Goal: Information Seeking & Learning: Learn about a topic

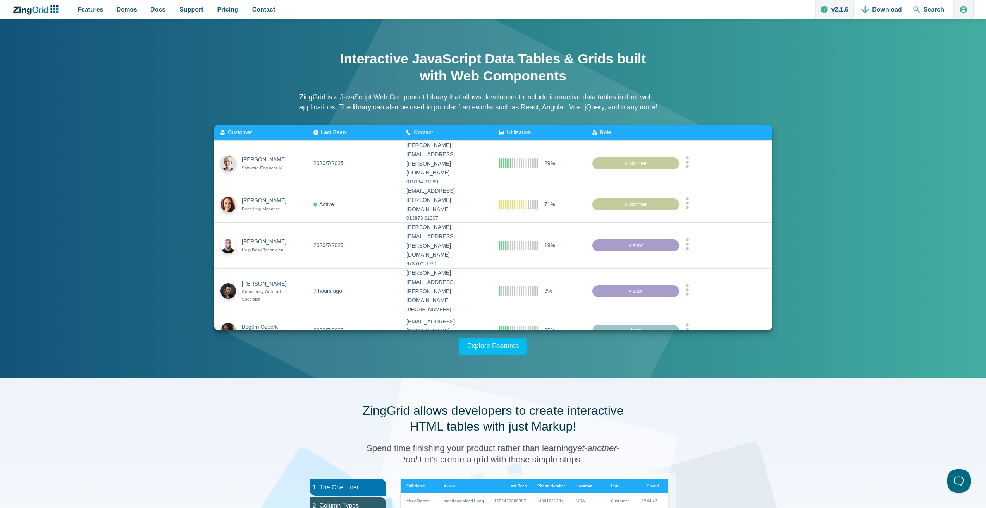
click at [235, 131] on span "Customer" at bounding box center [240, 132] width 24 height 6
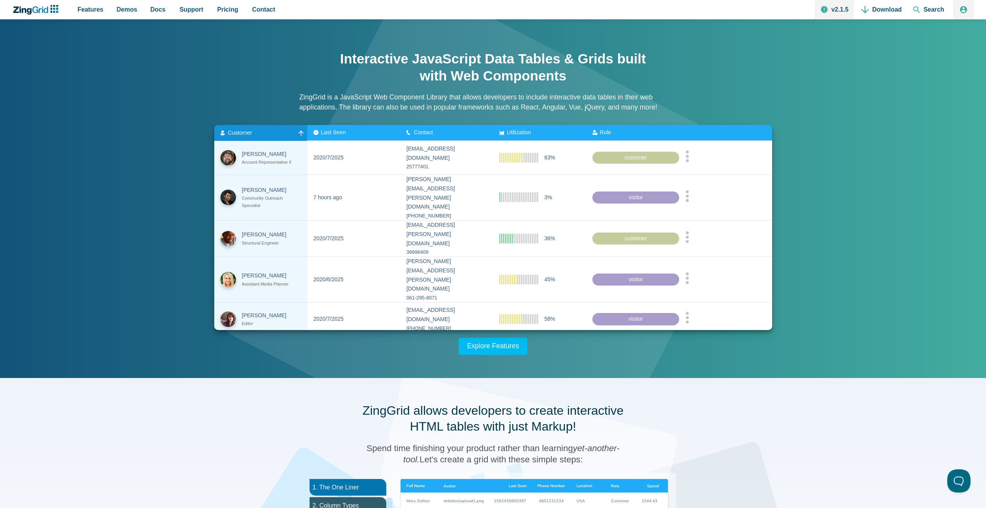
click at [235, 131] on span "Customer" at bounding box center [240, 132] width 24 height 6
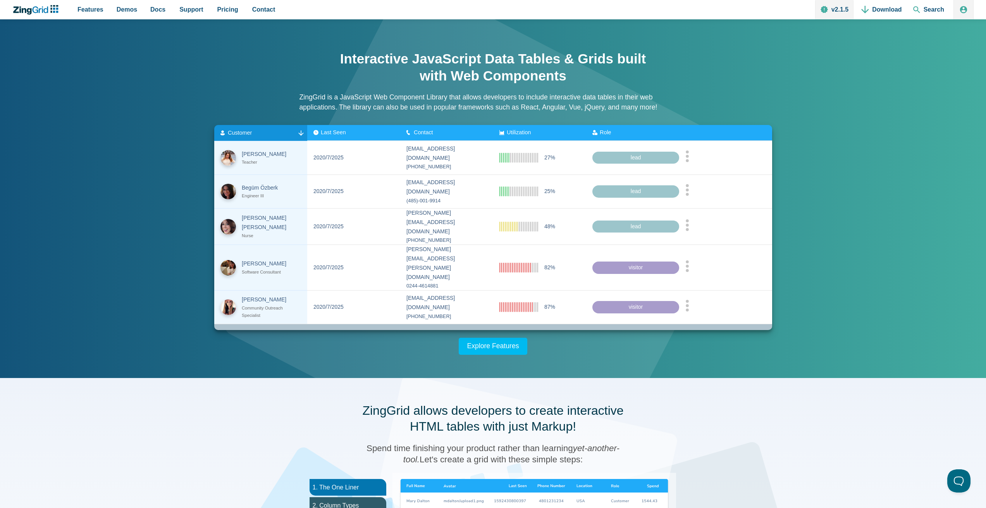
scroll to position [194, 0]
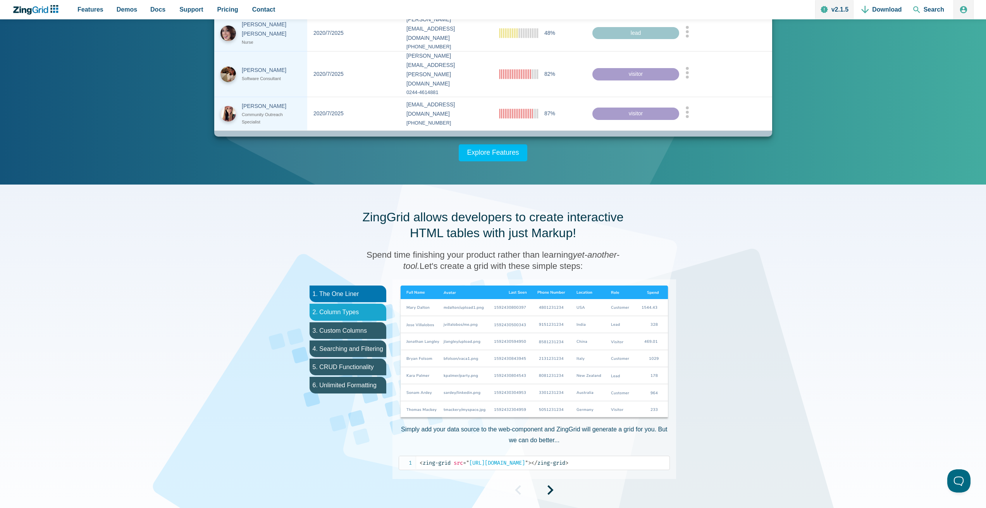
click at [355, 314] on li "2. Column Types" at bounding box center [347, 312] width 77 height 17
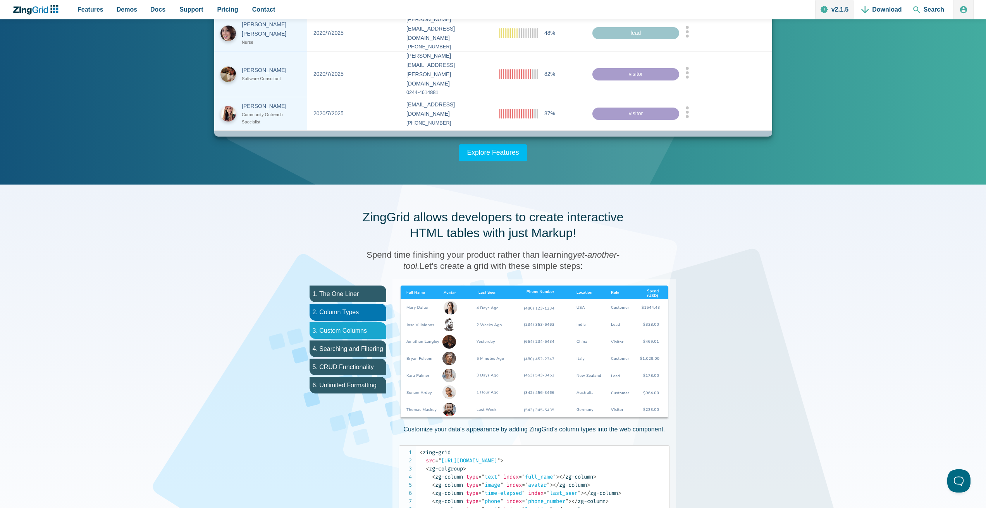
click at [363, 335] on li "3. Custom Columns" at bounding box center [347, 331] width 77 height 17
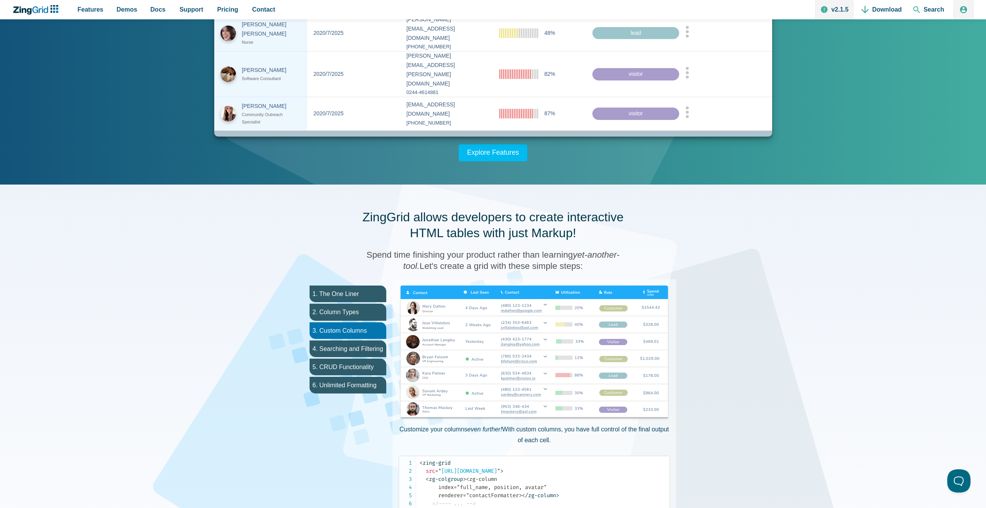
click at [544, 340] on img "App Content" at bounding box center [533, 354] width 271 height 136
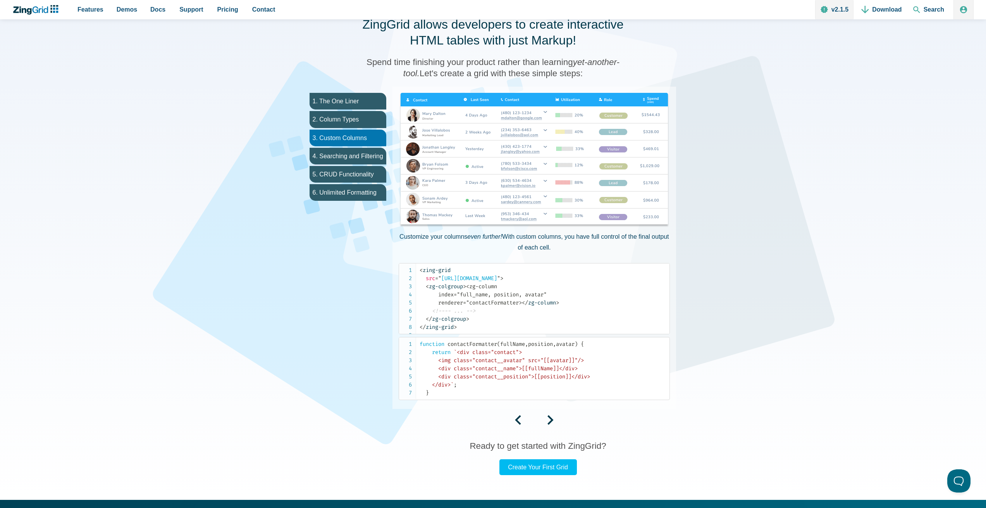
scroll to position [387, 0]
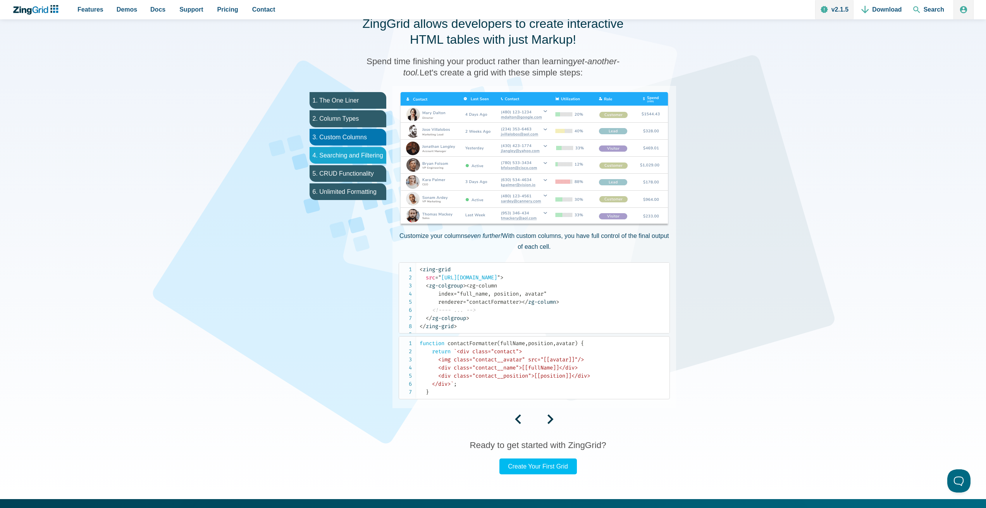
click at [342, 151] on li "4. Searching and Filtering" at bounding box center [347, 155] width 77 height 17
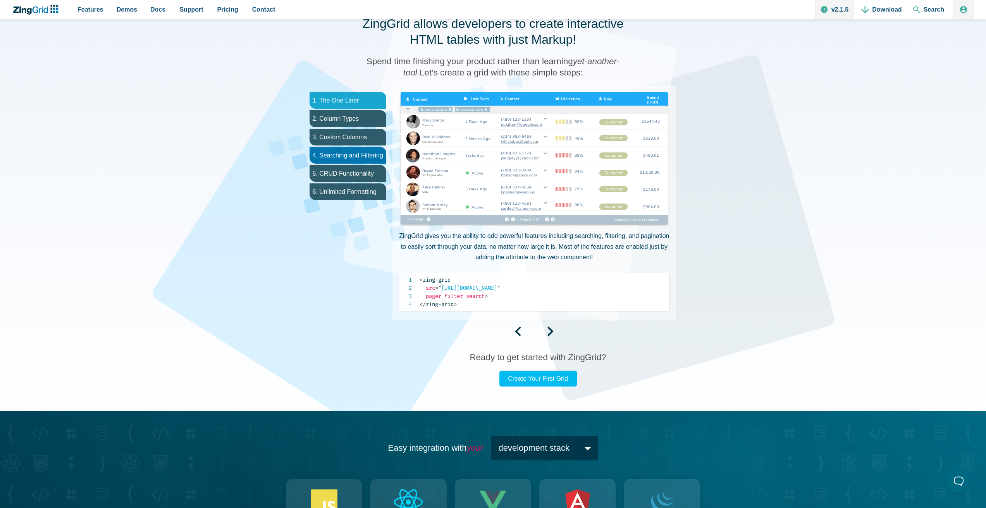
click at [352, 96] on li "1. The One Liner" at bounding box center [347, 100] width 77 height 17
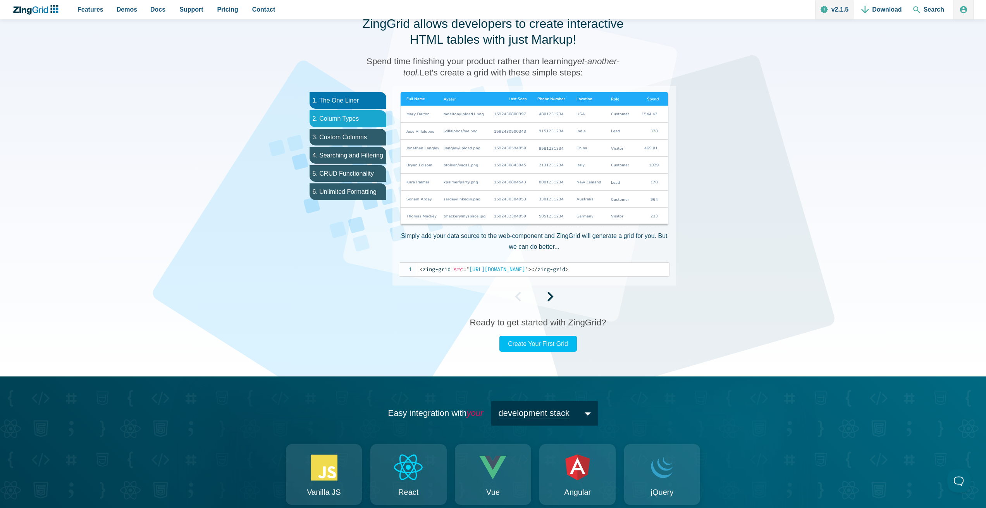
click at [351, 118] on li "2. Column Types" at bounding box center [347, 118] width 77 height 17
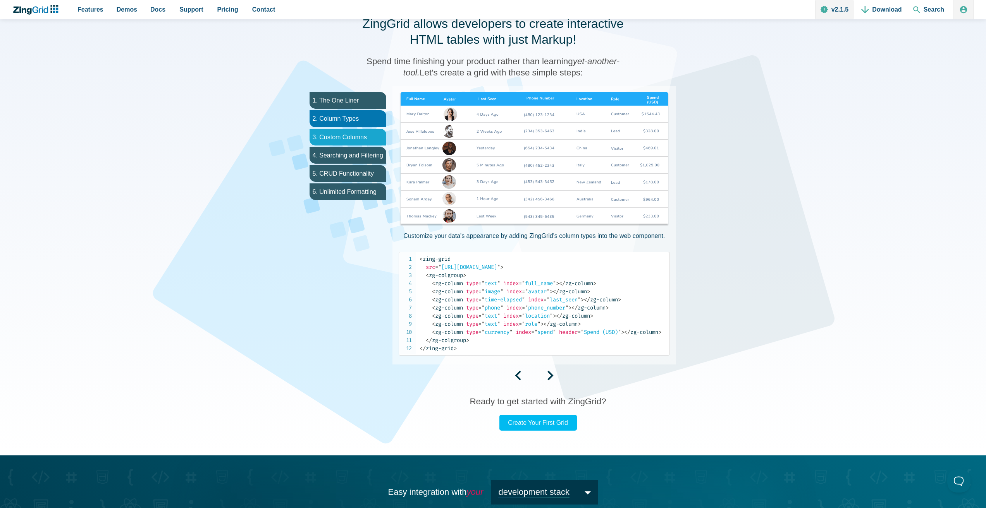
click at [351, 136] on li "3. Custom Columns" at bounding box center [347, 137] width 77 height 17
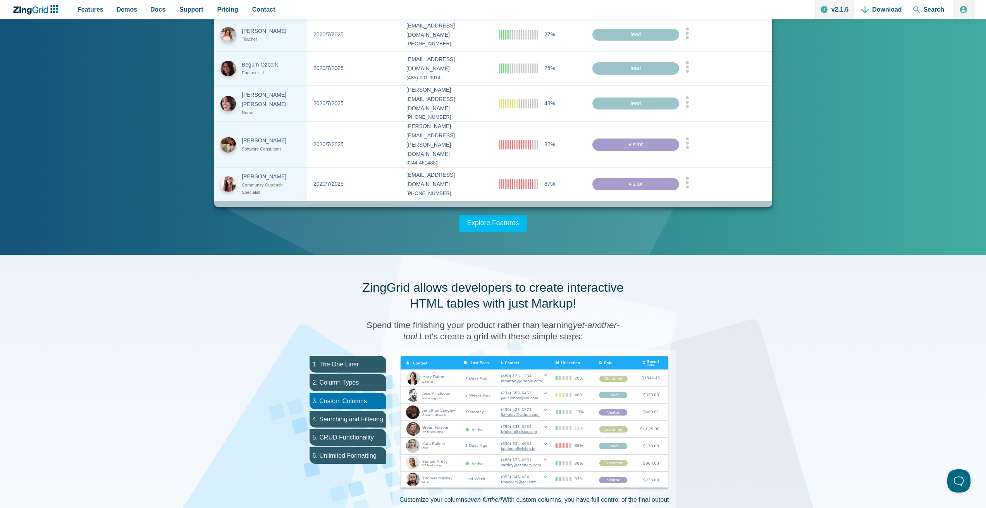
scroll to position [77, 0]
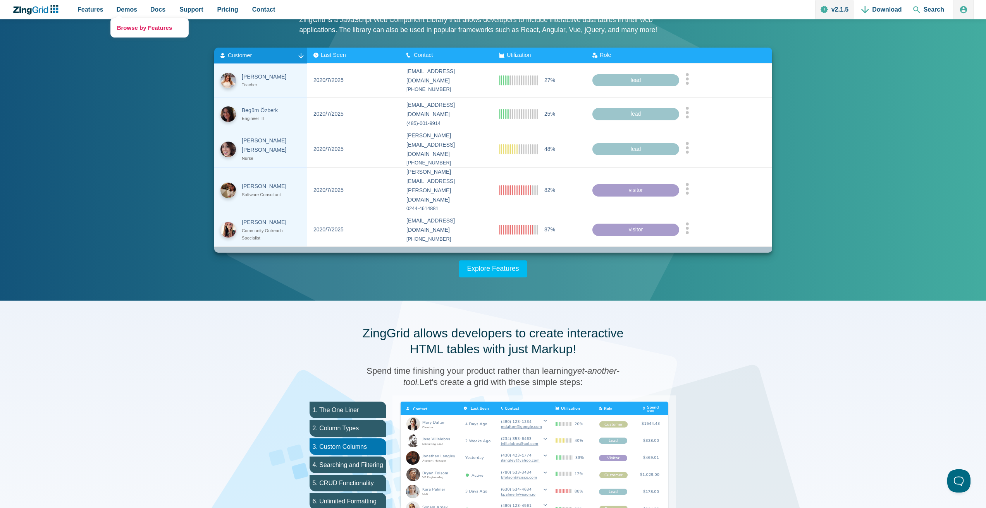
click at [139, 30] on link "Browse by Features" at bounding box center [149, 27] width 77 height 19
click at [496, 268] on link "Explore Features" at bounding box center [493, 269] width 69 height 17
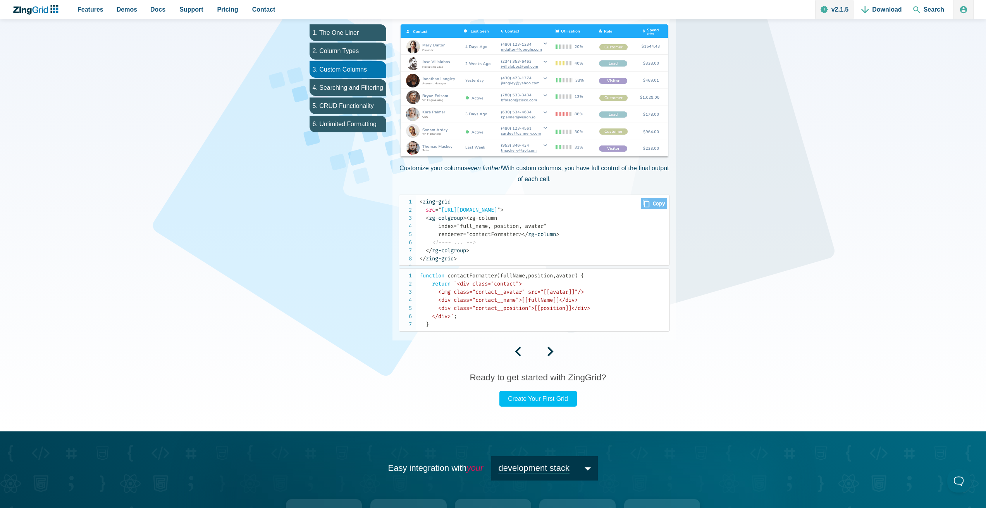
scroll to position [456, 0]
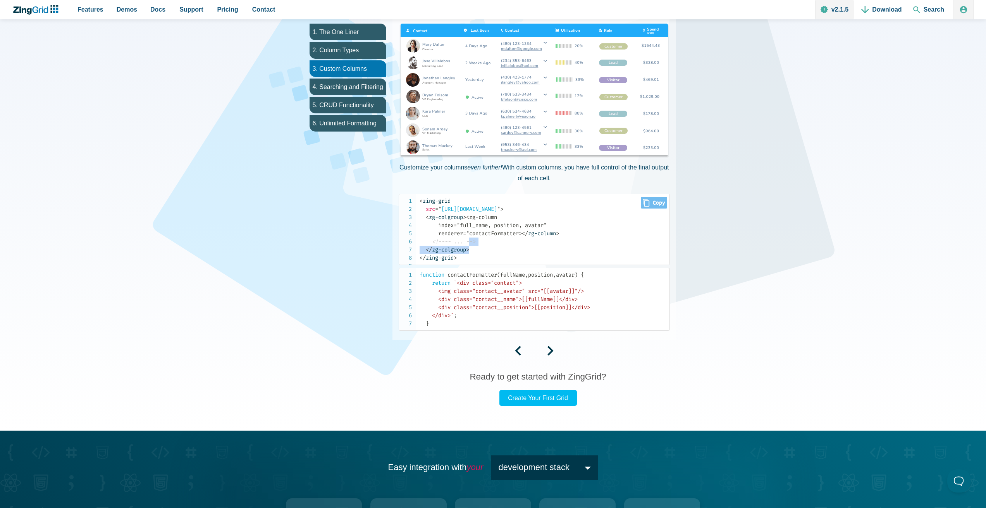
drag, startPoint x: 471, startPoint y: 251, endPoint x: 472, endPoint y: 261, distance: 10.6
click at [472, 261] on code "< zing-grid src = " https://examples.zingsoft.com/my-user-data " > < zg-colgrou…" at bounding box center [544, 229] width 250 height 65
click at [477, 262] on code "< zing-grid src = " https://examples.zingsoft.com/my-user-data " > < zg-colgrou…" at bounding box center [544, 229] width 250 height 65
click at [524, 242] on code "< zing-grid src = " https://examples.zingsoft.com/my-user-data " > < zg-colgrou…" at bounding box center [544, 229] width 250 height 65
click at [506, 242] on code "< zing-grid src = " https://examples.zingsoft.com/my-user-data " > < zg-colgrou…" at bounding box center [544, 229] width 250 height 65
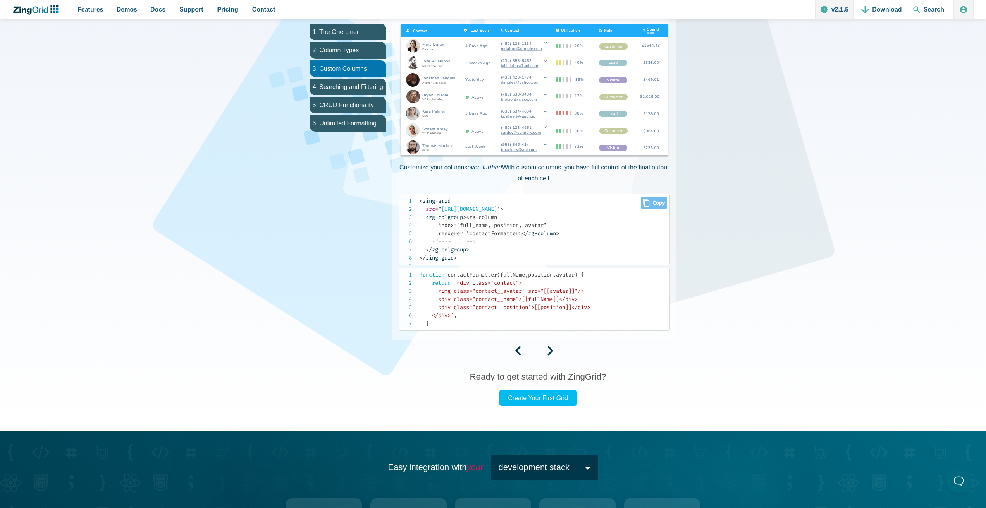
click at [506, 242] on code "< zing-grid src = " https://examples.zingsoft.com/my-user-data " > < zg-colgrou…" at bounding box center [544, 229] width 250 height 65
drag, startPoint x: 579, startPoint y: 209, endPoint x: 444, endPoint y: 206, distance: 134.8
click at [444, 206] on span "= " https://examples.zingsoft.com/my-user-data "" at bounding box center [467, 209] width 65 height 7
copy span "[URL][DOMAIN_NAME]"
drag, startPoint x: 858, startPoint y: 88, endPoint x: 889, endPoint y: 12, distance: 81.5
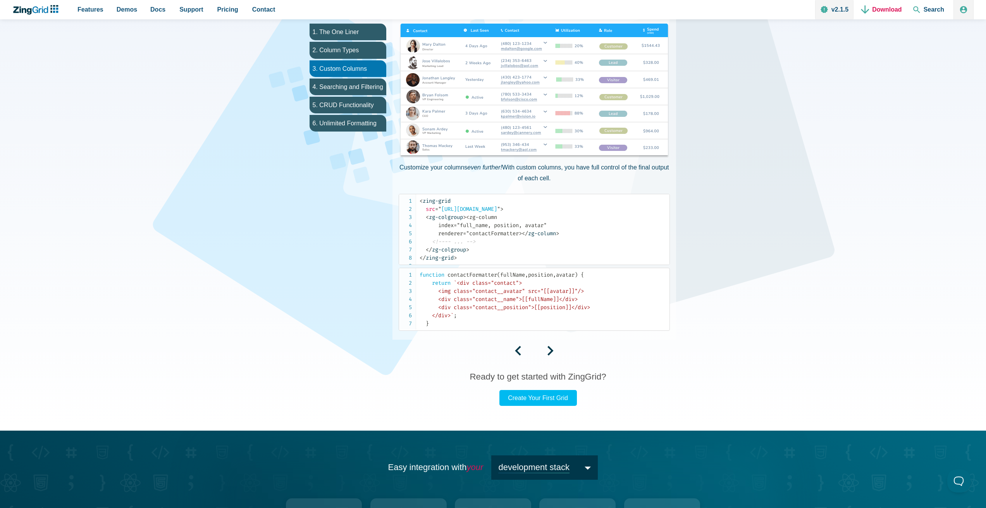
click at [889, 12] on link "Download" at bounding box center [881, 9] width 46 height 19
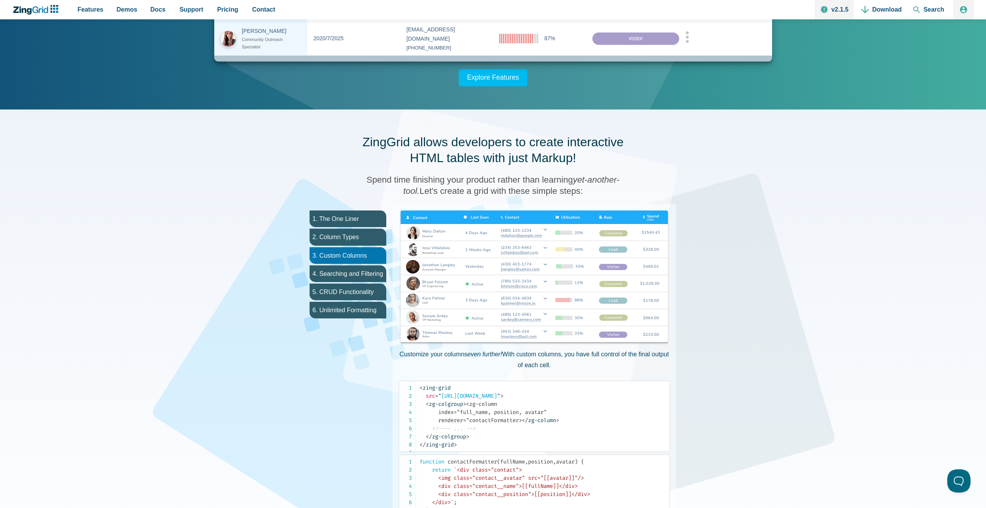
scroll to position [262, 0]
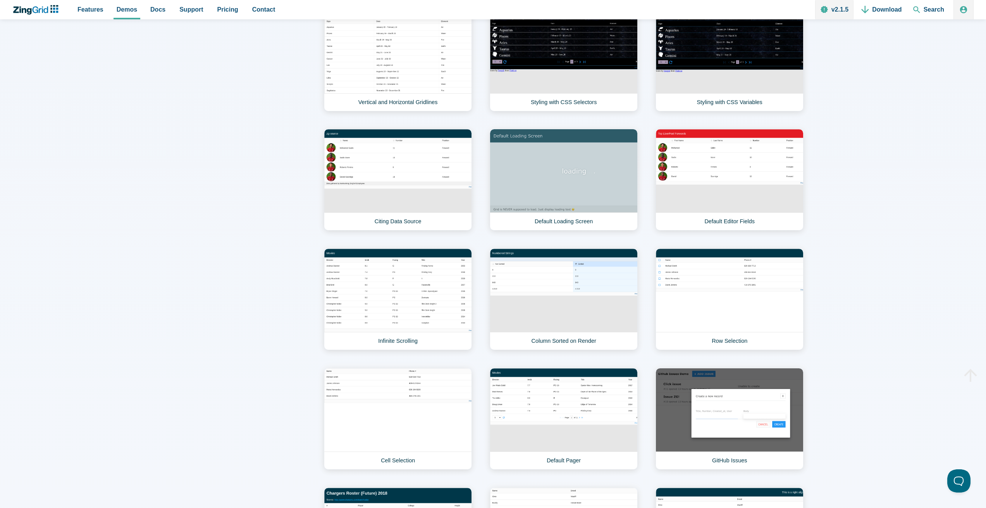
scroll to position [1162, 0]
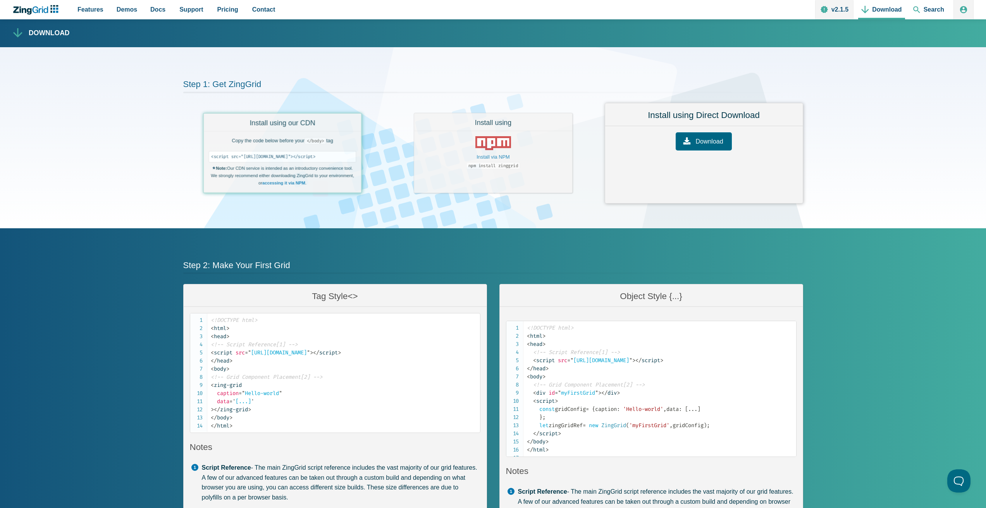
click at [716, 140] on link "Download" at bounding box center [703, 141] width 56 height 18
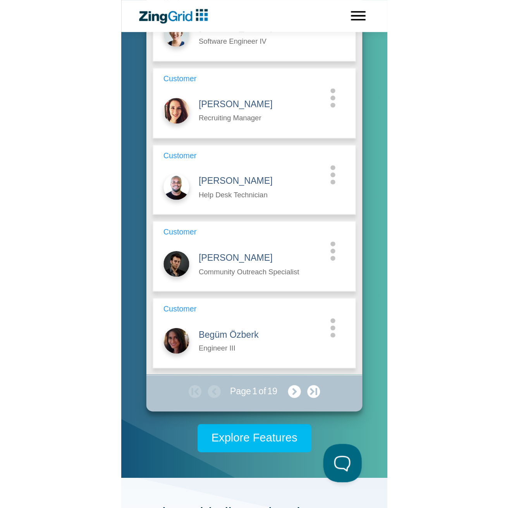
scroll to position [194, 0]
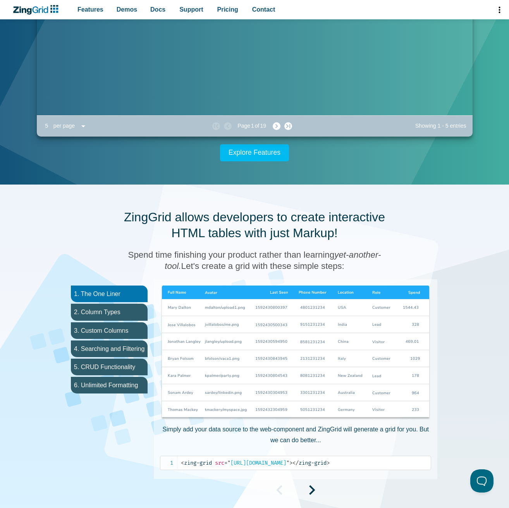
click at [221, 45] on div "(485)-001-9914" at bounding box center [227, 40] width 58 height 9
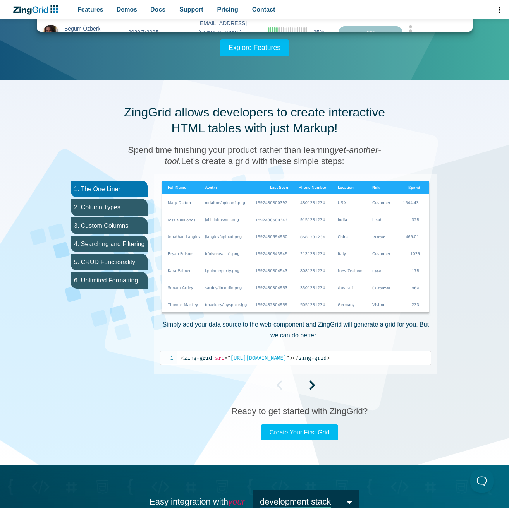
scroll to position [310, 0]
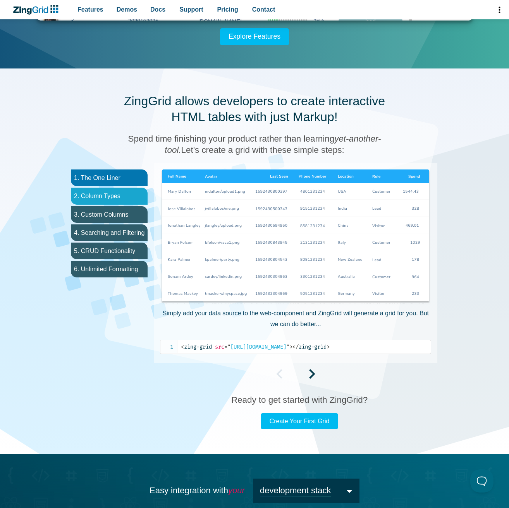
click at [110, 197] on li "2. Column Types" at bounding box center [109, 196] width 77 height 17
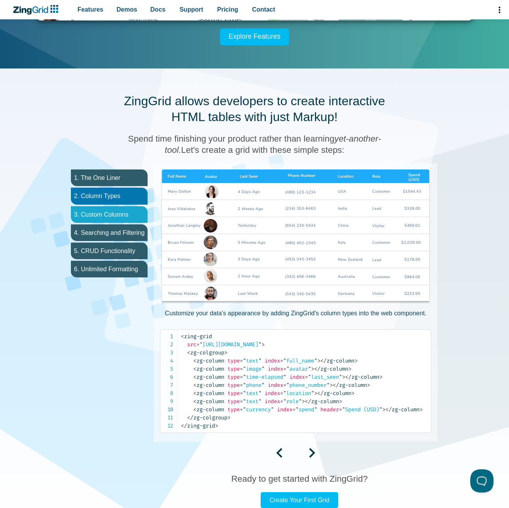
click at [122, 210] on li "3. Custom Columns" at bounding box center [109, 214] width 77 height 17
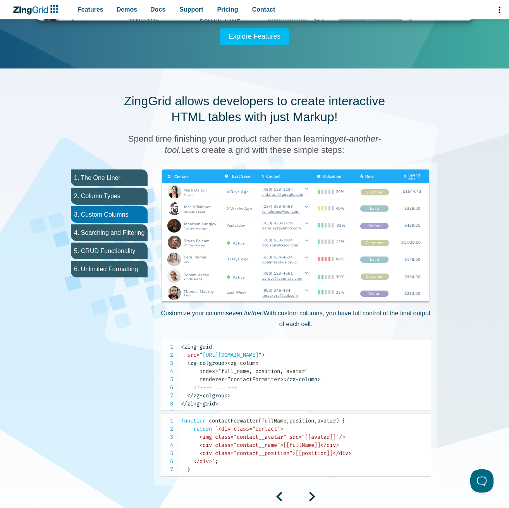
click at [234, 179] on img "App Content" at bounding box center [295, 238] width 271 height 136
click at [309, 190] on img "App Content" at bounding box center [295, 238] width 271 height 136
click at [306, 188] on img "App Content" at bounding box center [295, 238] width 271 height 136
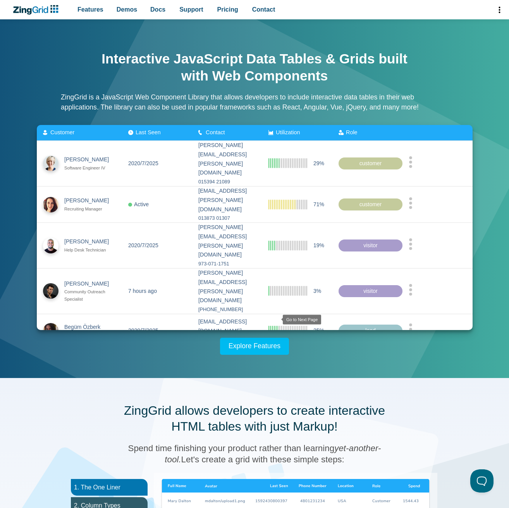
click at [273, 355] on zg-icon "nextpage" at bounding box center [277, 359] width 8 height 8
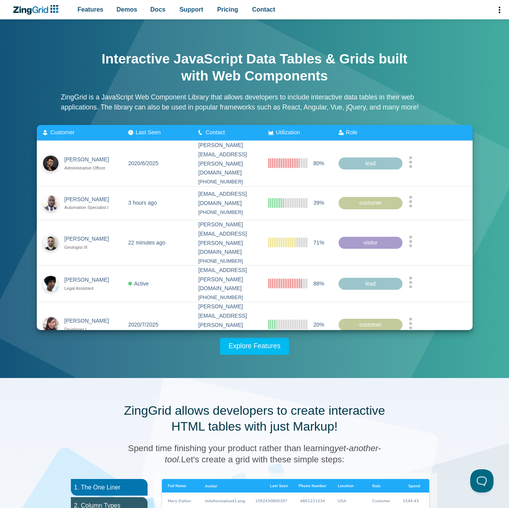
click at [273, 355] on zg-icon "nextpage" at bounding box center [275, 359] width 8 height 8
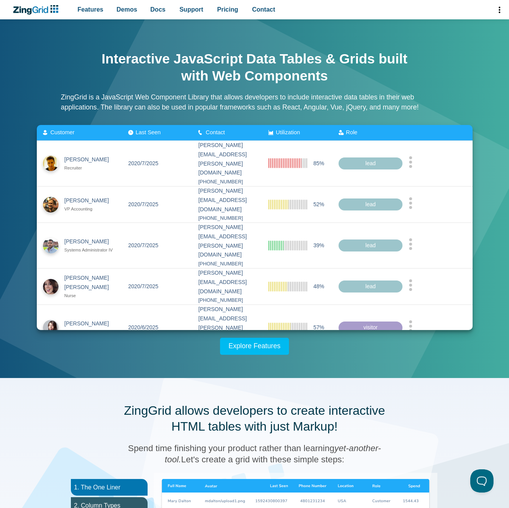
click at [273, 357] on zg-icon "nextpage" at bounding box center [274, 361] width 8 height 8
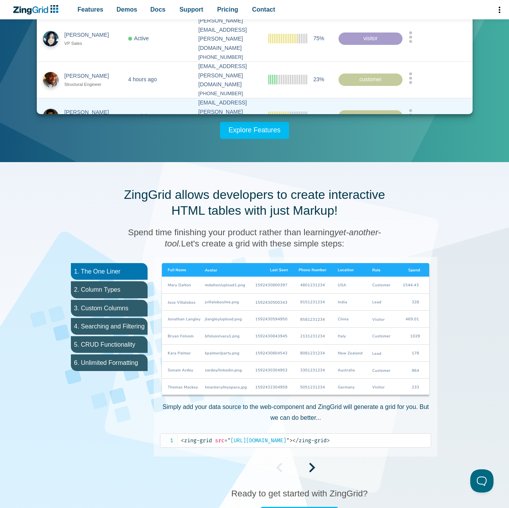
scroll to position [232, 0]
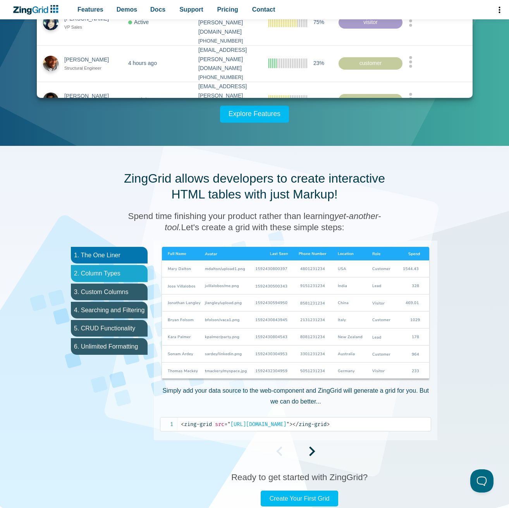
click at [115, 274] on li "2. Column Types" at bounding box center [109, 273] width 77 height 17
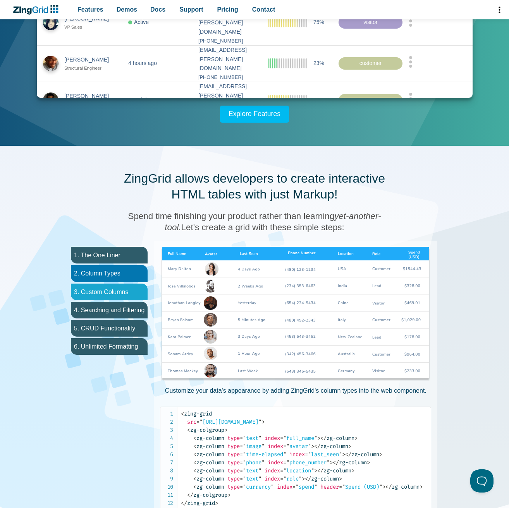
click at [116, 289] on li "3. Custom Columns" at bounding box center [109, 292] width 77 height 17
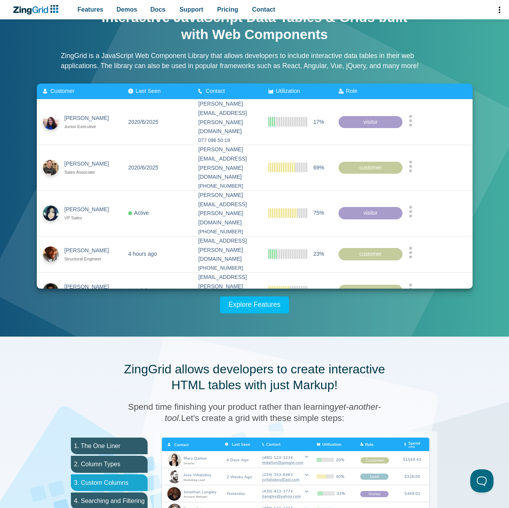
scroll to position [39, 0]
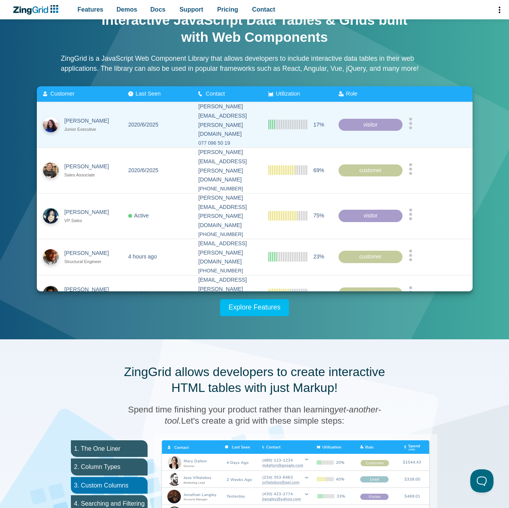
click at [412, 120] on icon "App Content" at bounding box center [411, 123] width 4 height 12
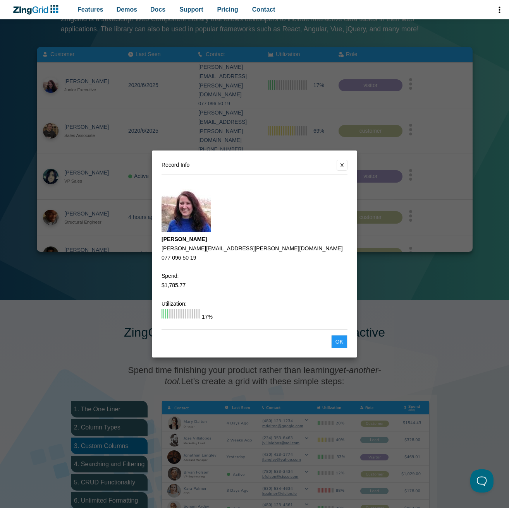
scroll to position [77, 0]
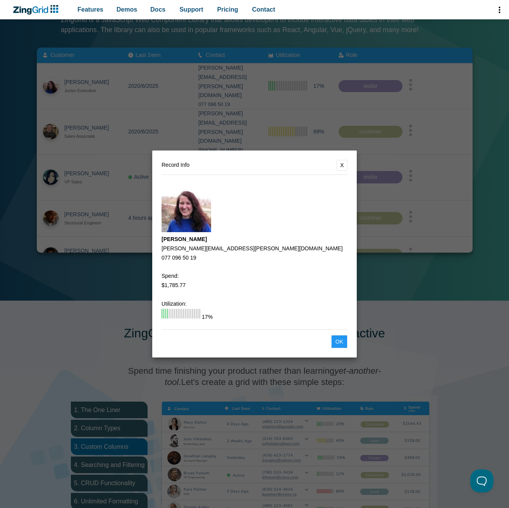
click at [341, 164] on button "X" at bounding box center [342, 165] width 11 height 11
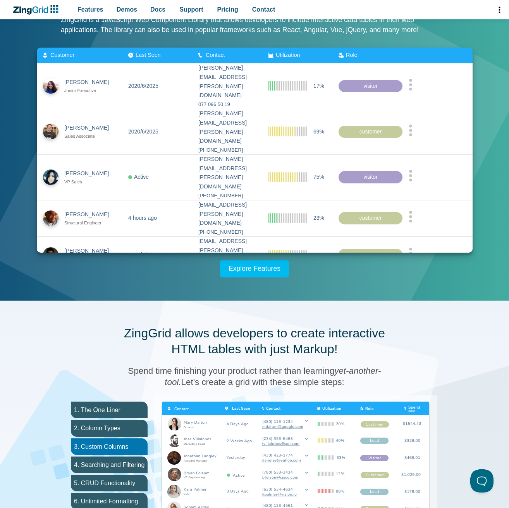
scroll to position [0, 0]
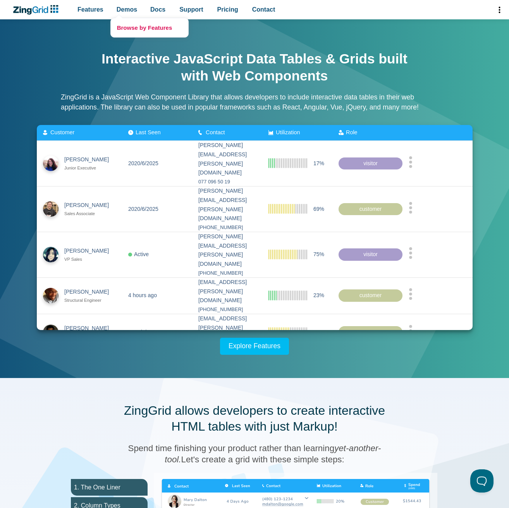
click at [148, 29] on link "Browse by Features" at bounding box center [149, 27] width 77 height 19
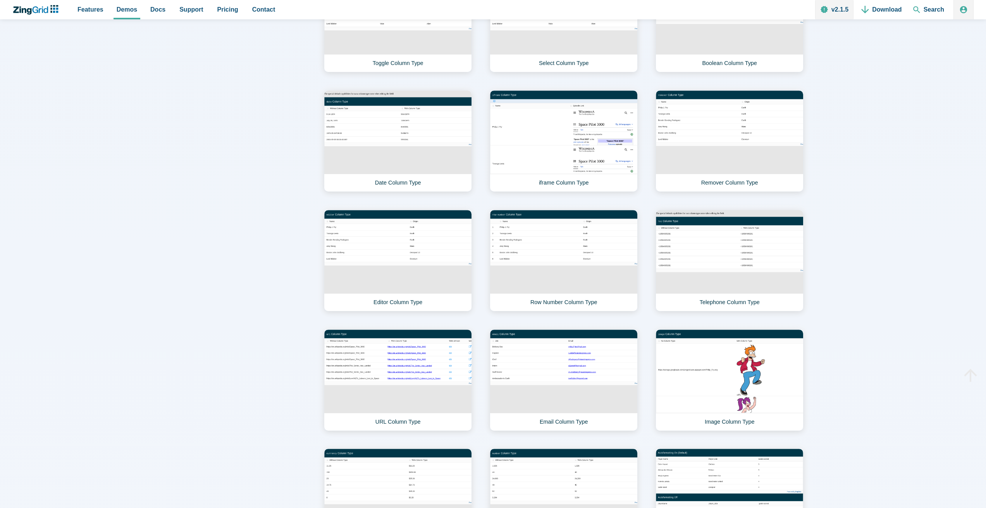
scroll to position [658, 0]
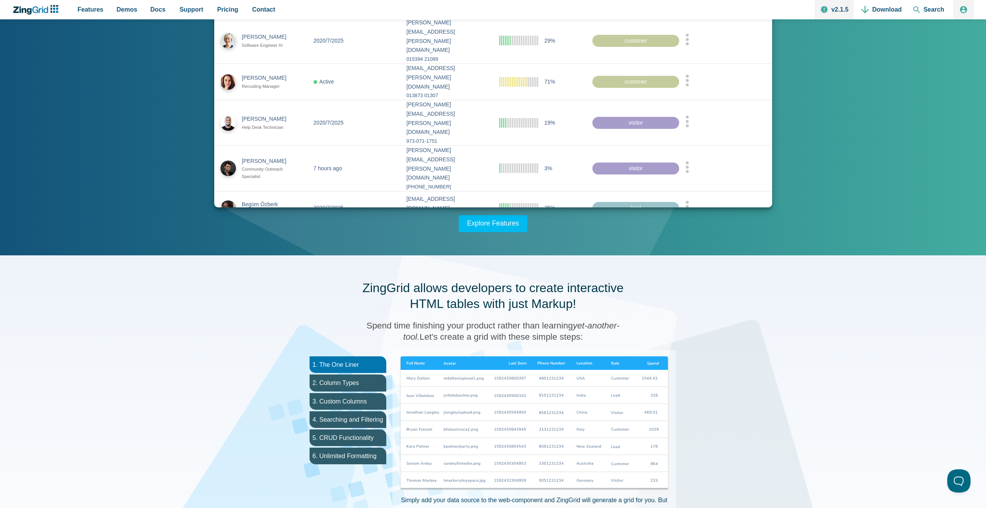
scroll to position [232, 0]
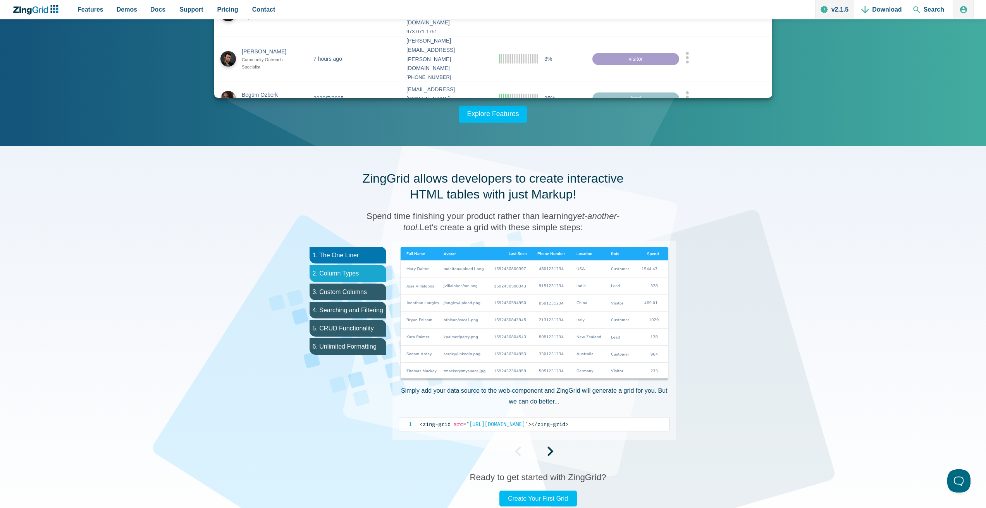
click at [348, 275] on li "2. Column Types" at bounding box center [347, 273] width 77 height 17
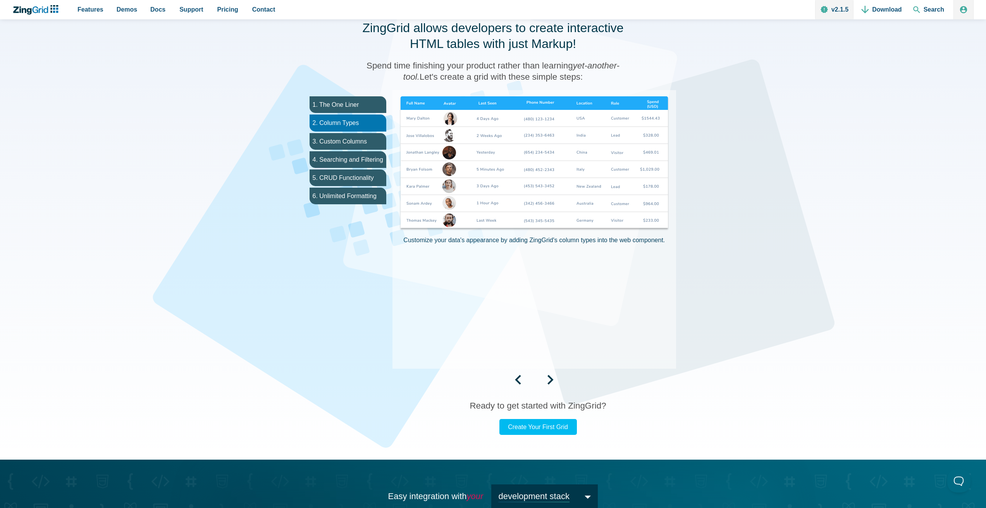
scroll to position [387, 0]
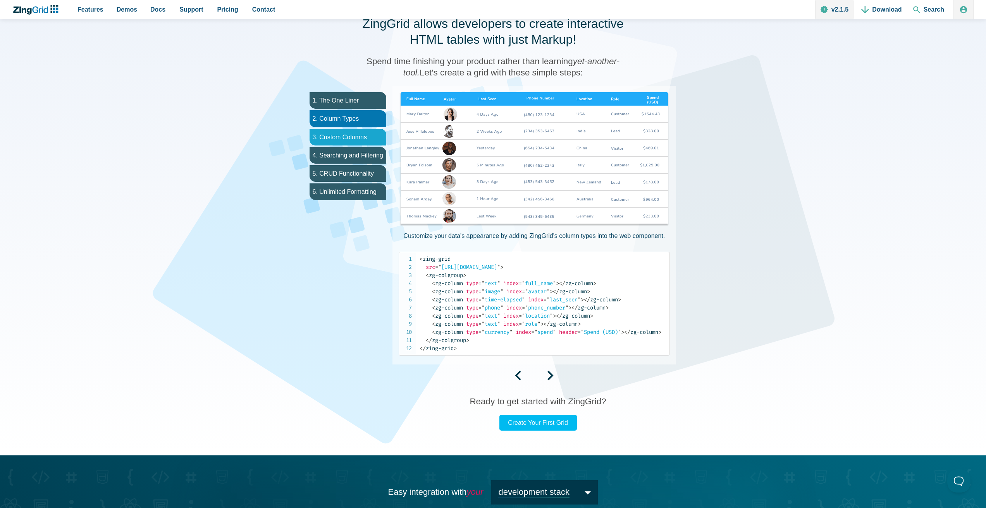
click at [355, 139] on li "3. Custom Columns" at bounding box center [347, 137] width 77 height 17
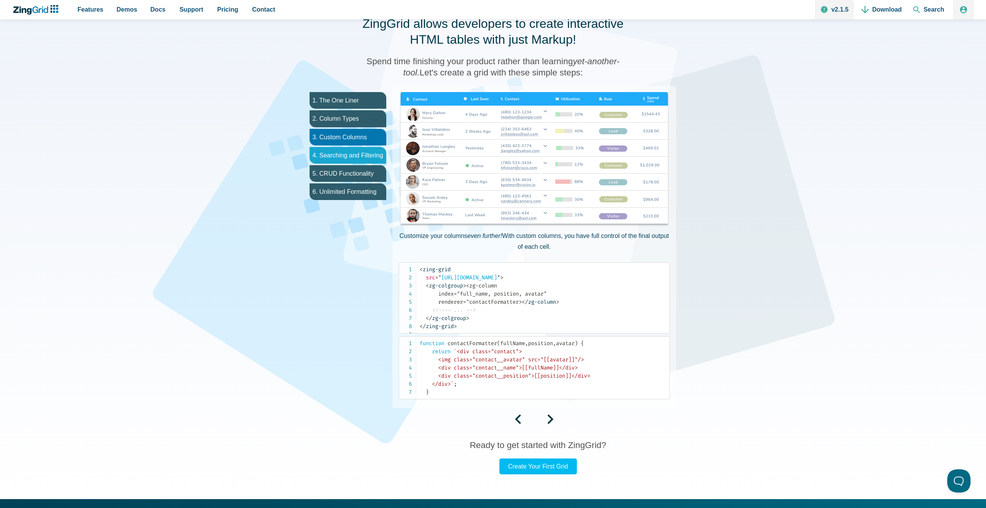
click at [358, 154] on li "4. Searching and Filtering" at bounding box center [347, 155] width 77 height 17
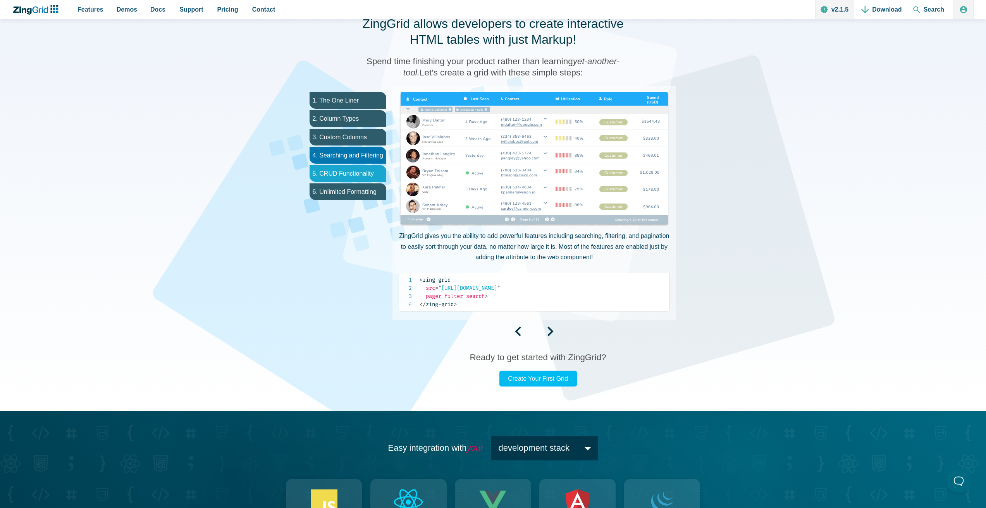
click at [356, 173] on li "5. CRUD Functionality" at bounding box center [347, 173] width 77 height 17
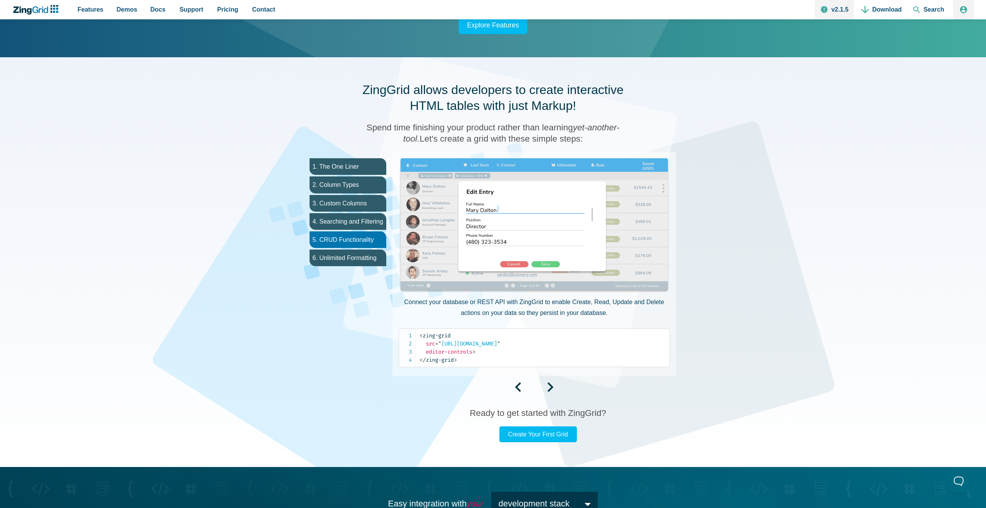
scroll to position [271, 0]
